Goal: Transaction & Acquisition: Book appointment/travel/reservation

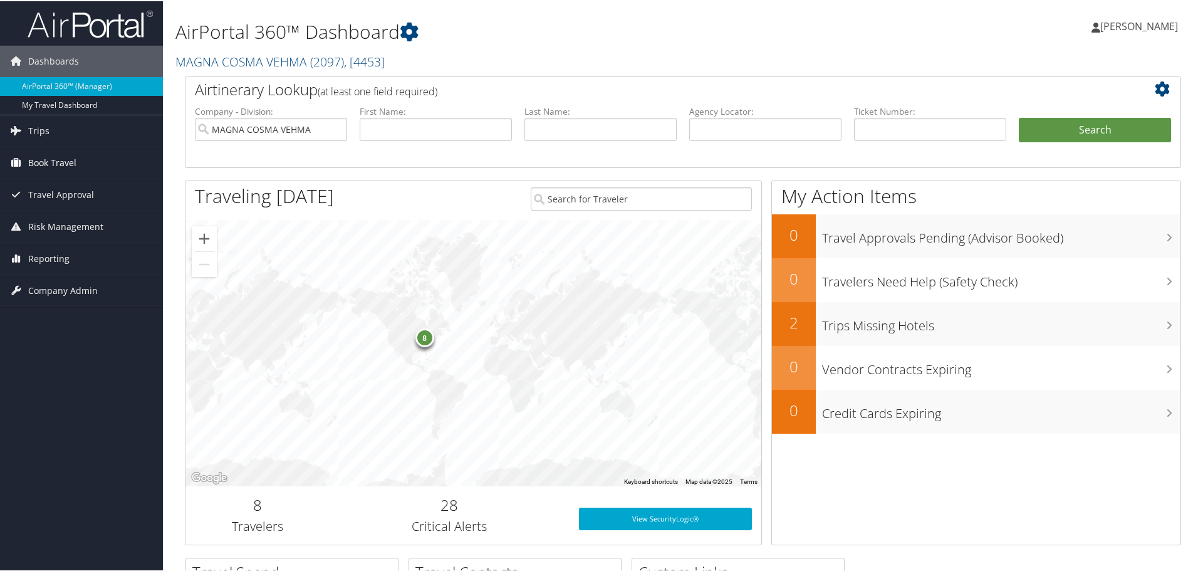
click at [71, 160] on span "Book Travel" at bounding box center [52, 161] width 48 height 31
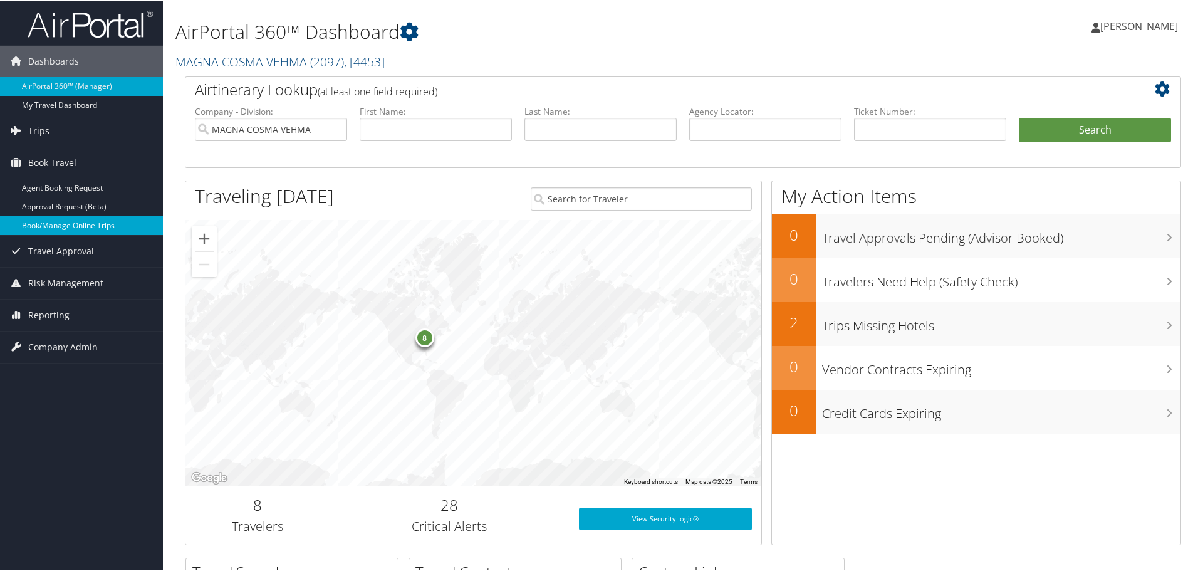
click at [42, 226] on link "Book/Manage Online Trips" at bounding box center [81, 224] width 163 height 19
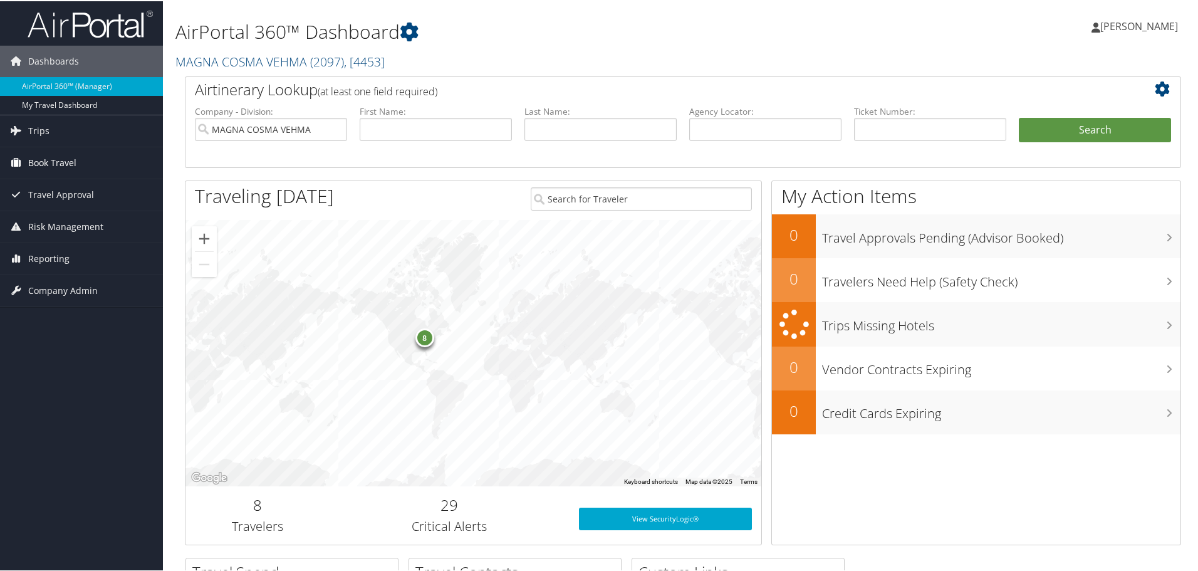
click at [60, 164] on span "Book Travel" at bounding box center [52, 161] width 48 height 31
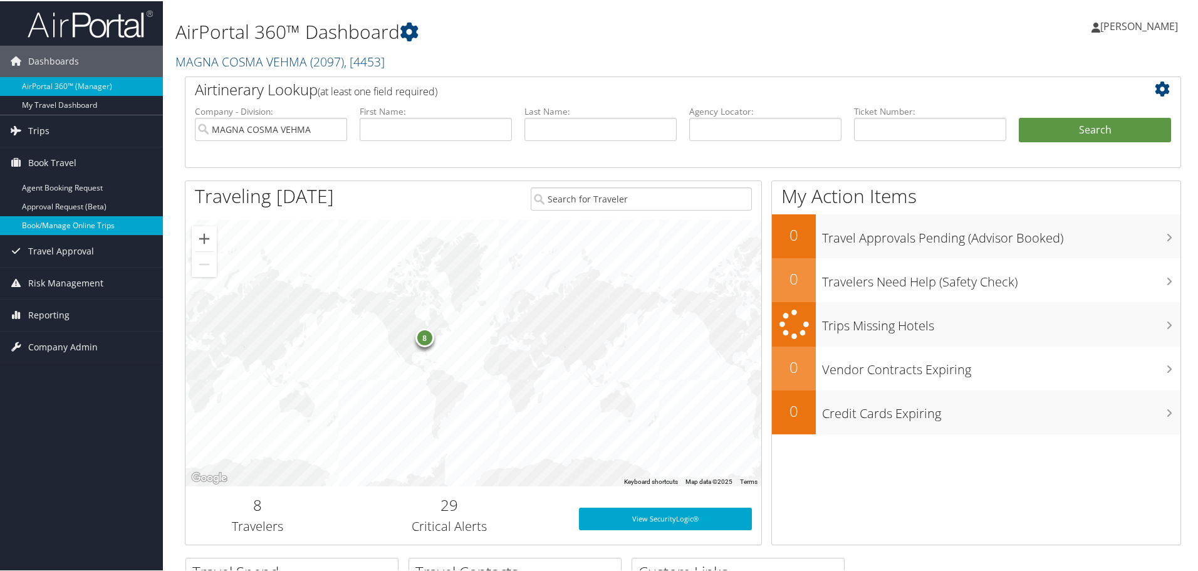
click at [66, 221] on link "Book/Manage Online Trips" at bounding box center [81, 224] width 163 height 19
